Goal: Information Seeking & Learning: Learn about a topic

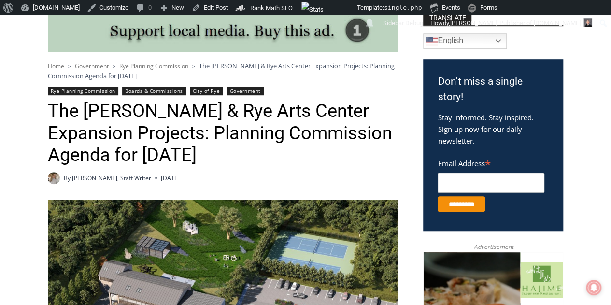
scroll to position [290, 0]
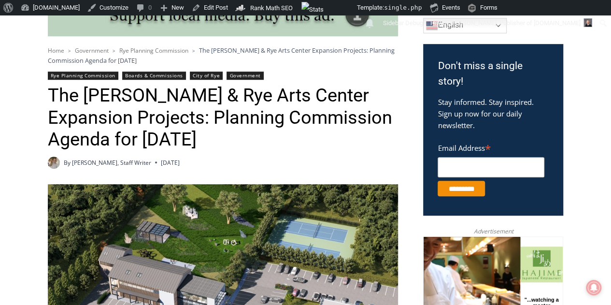
drag, startPoint x: 120, startPoint y: 120, endPoint x: 253, endPoint y: 140, distance: 134.7
click at [253, 140] on h1 "The [PERSON_NAME] & Rye Arts Center Expansion Projects: Planning Commission Age…" at bounding box center [223, 118] width 350 height 66
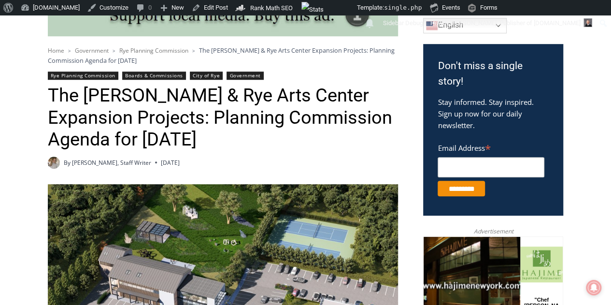
copy h1 "Planning Commission Agenda for [DATE]"
